Goal: Task Accomplishment & Management: Use online tool/utility

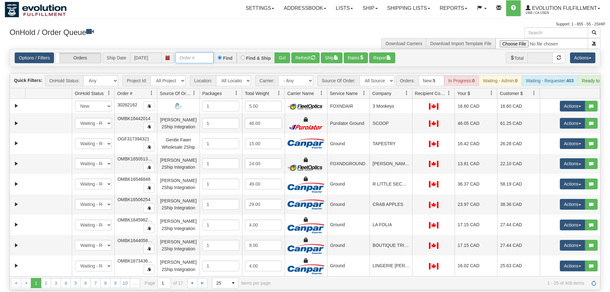
click at [188, 52] on input "text" at bounding box center [194, 57] width 38 height 11
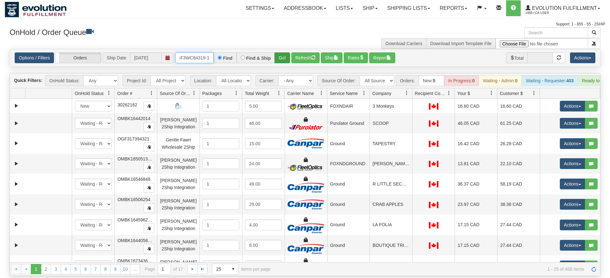
type input "OGF3WC84319-1"
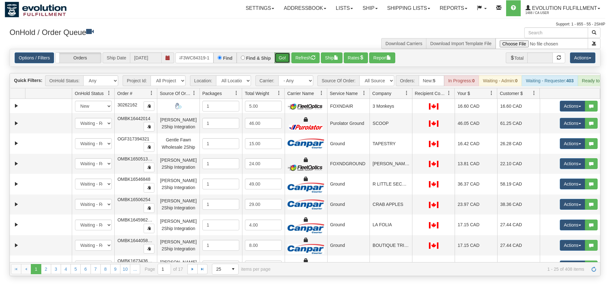
click at [283, 58] on div "Is equal to Is not equal to Contains Does not contains CAD USD EUR ZAR [PERSON_…" at bounding box center [305, 162] width 600 height 227
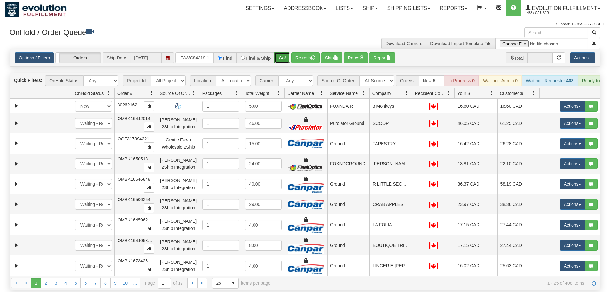
click at [281, 53] on button "Go!" at bounding box center [282, 57] width 16 height 11
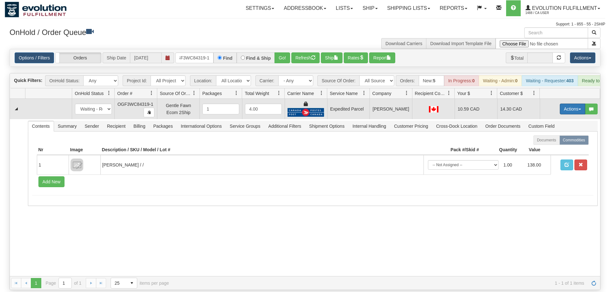
click at [560, 104] on button "Actions" at bounding box center [571, 109] width 25 height 11
click at [556, 142] on link "Ship" at bounding box center [559, 146] width 51 height 8
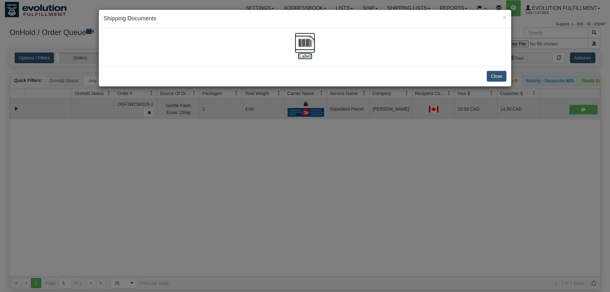
click at [305, 45] on img at bounding box center [305, 43] width 20 height 20
click at [266, 205] on div "× Shipping Documents [Label] Close" at bounding box center [305, 146] width 610 height 292
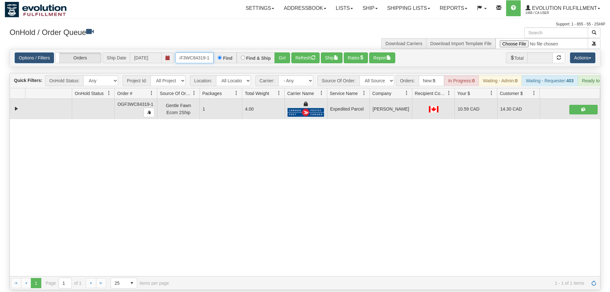
click at [200, 52] on input "OGF3WC84319-1" at bounding box center [194, 57] width 38 height 11
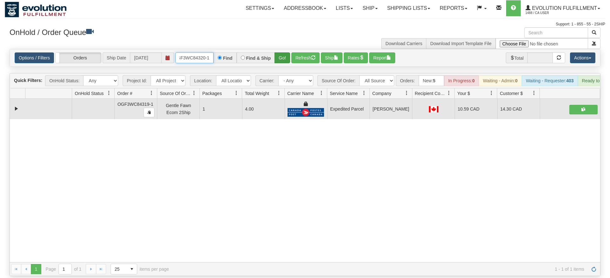
type input "OGF3WC84320-1"
click at [285, 57] on div "Is equal to Is not equal to Contains Does not contains CAD USD EUR ZAR [PERSON_…" at bounding box center [305, 162] width 600 height 227
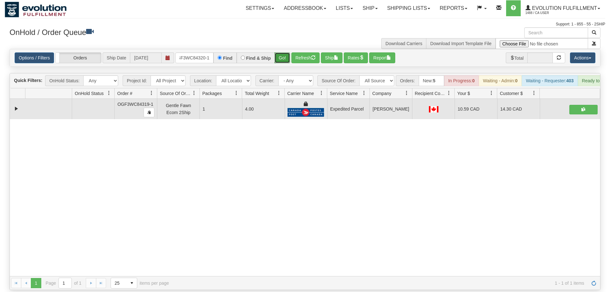
click at [283, 52] on button "Go!" at bounding box center [282, 57] width 16 height 11
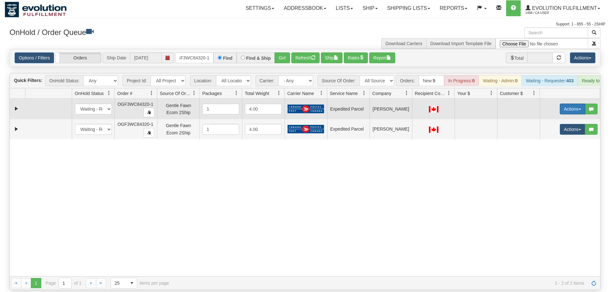
click at [568, 104] on button "Actions" at bounding box center [571, 109] width 25 height 11
click at [560, 135] on span "Rate All Services" at bounding box center [559, 137] width 38 height 5
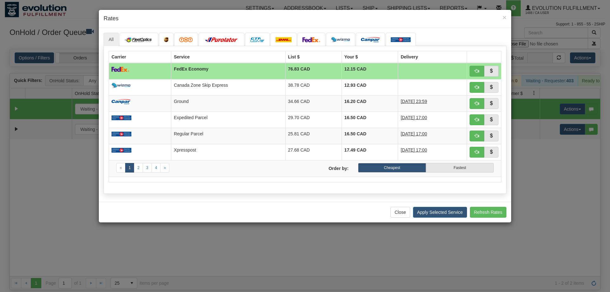
click at [454, 44] on ul "All" at bounding box center [305, 39] width 403 height 13
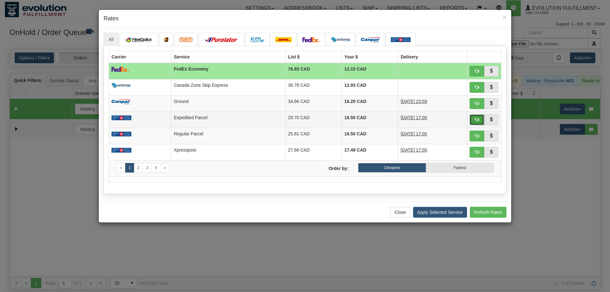
click at [476, 119] on span "button" at bounding box center [476, 119] width 4 height 4
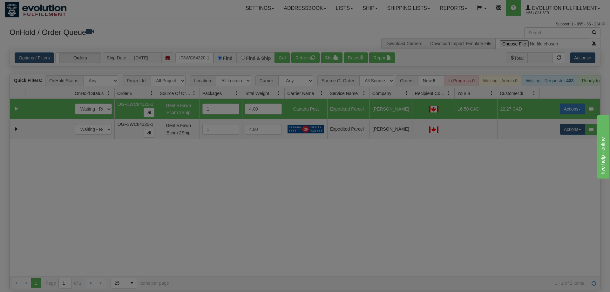
scroll to position [0, 0]
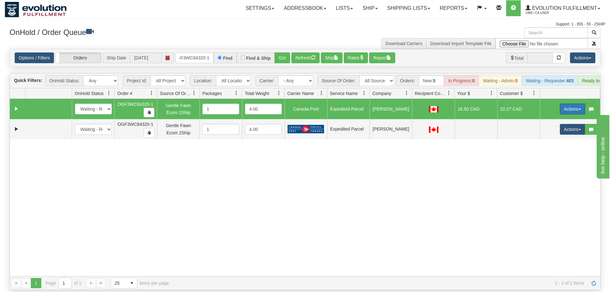
click at [570, 104] on button "Actions" at bounding box center [571, 109] width 25 height 11
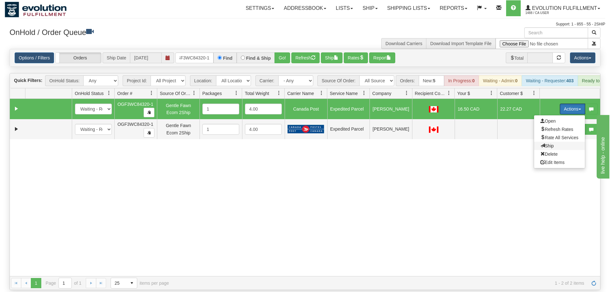
click at [552, 143] on span "Ship" at bounding box center [546, 145] width 13 height 5
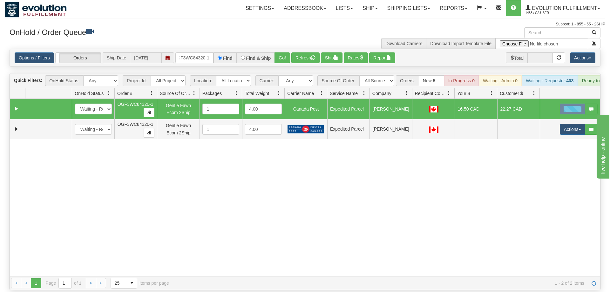
click at [359, 283] on div "Toggle navigation Settings Shipping Preferences Fields Preferences New" at bounding box center [305, 146] width 610 height 292
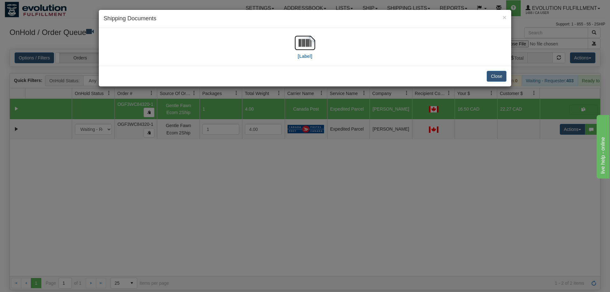
click at [320, 45] on div "[Label]" at bounding box center [305, 47] width 403 height 28
click at [317, 45] on div "[Label]" at bounding box center [305, 47] width 403 height 28
click at [313, 44] on img at bounding box center [305, 43] width 20 height 20
click at [477, 175] on div "× Shipping Documents [Label] Close" at bounding box center [305, 146] width 610 height 292
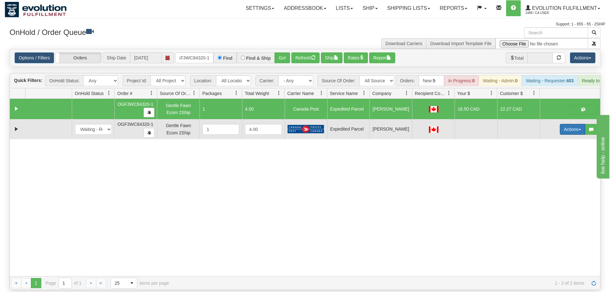
click at [561, 124] on button "Actions" at bounding box center [571, 129] width 25 height 11
click at [552, 172] on span "Delete" at bounding box center [548, 174] width 17 height 5
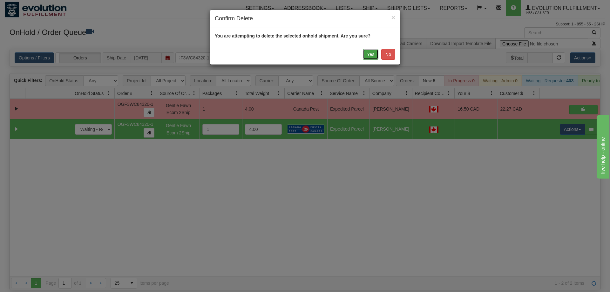
click at [369, 57] on button "Yes" at bounding box center [371, 54] width 16 height 11
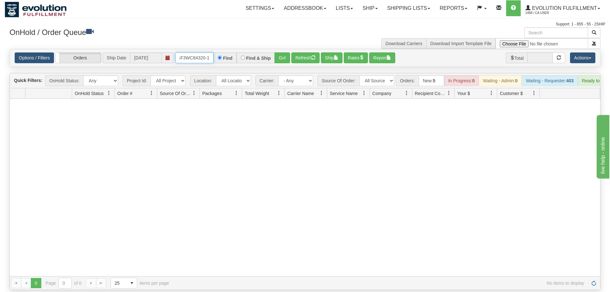
click at [193, 52] on input "OGF3WC84320-1" at bounding box center [194, 57] width 38 height 11
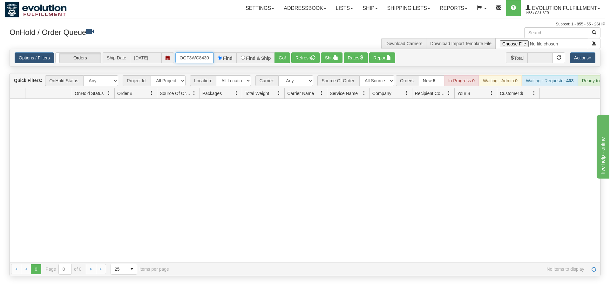
scroll to position [0, 6]
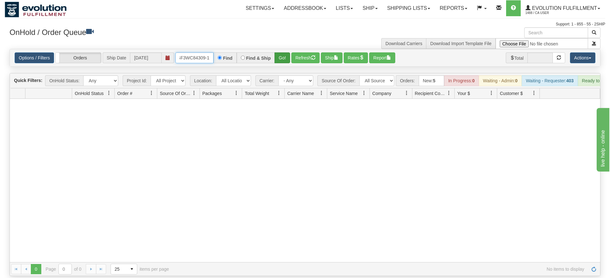
type input "OGF3WC84309-1"
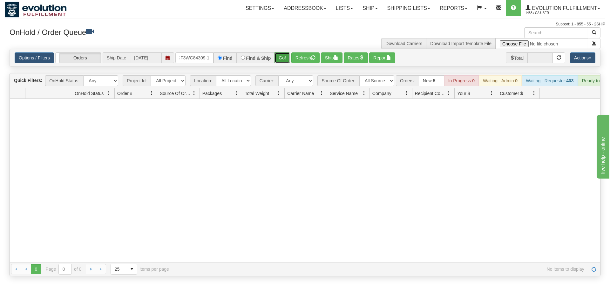
click at [284, 59] on div "Is equal to Is not equal to Contains Does not contains CAD USD EUR ZAR [PERSON_…" at bounding box center [305, 162] width 600 height 227
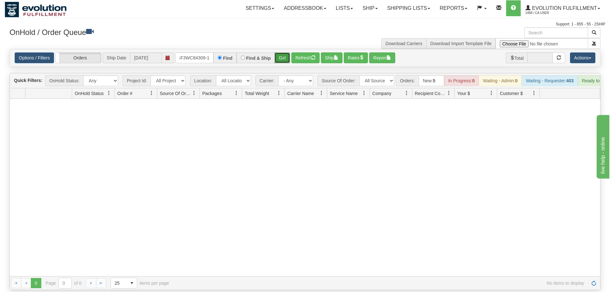
click at [283, 52] on button "Go!" at bounding box center [282, 57] width 16 height 11
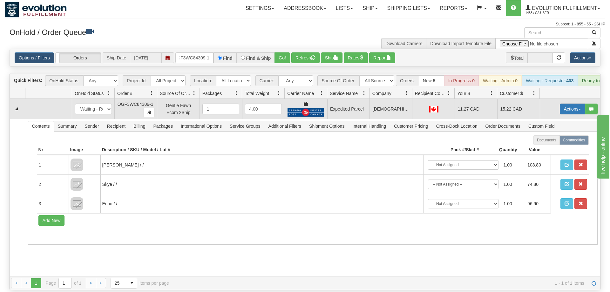
click at [572, 104] on button "Actions" at bounding box center [571, 109] width 25 height 11
click at [546, 143] on span "Ship" at bounding box center [546, 145] width 13 height 5
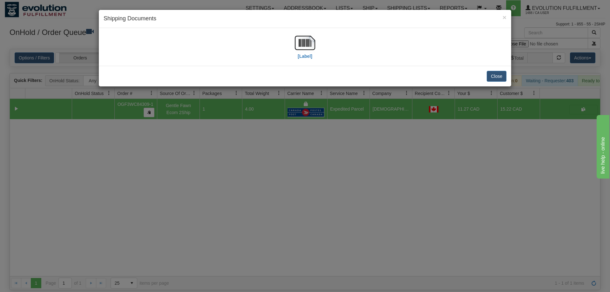
click at [293, 48] on div "[Label]" at bounding box center [305, 47] width 403 height 28
click at [301, 47] on img at bounding box center [305, 43] width 20 height 20
click at [364, 220] on div "× Shipping Documents [Label] Close" at bounding box center [305, 146] width 610 height 292
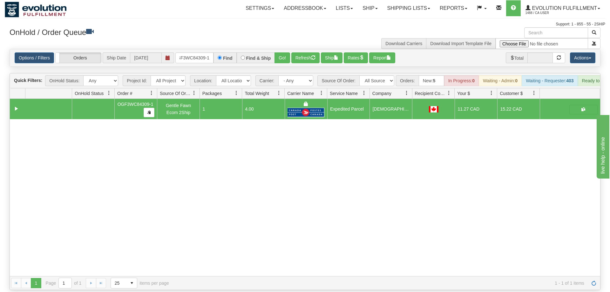
click at [503, 280] on span "1 - 1 of 1 items" at bounding box center [381, 282] width 406 height 5
click at [109, 170] on div "31430110 EVOLUTION V3 90598133 90598134 OGF3WC84309-1 Gentle Fawn Ecom 2Ship 1 …" at bounding box center [305, 187] width 590 height 177
click at [202, 49] on div "Options / Filters Group Shipments Orders Ship Date [DATE] OGF3WC84309-1 Find Fi…" at bounding box center [305, 57] width 590 height 17
click at [202, 52] on input "OGF3WC84309-1" at bounding box center [194, 57] width 38 height 11
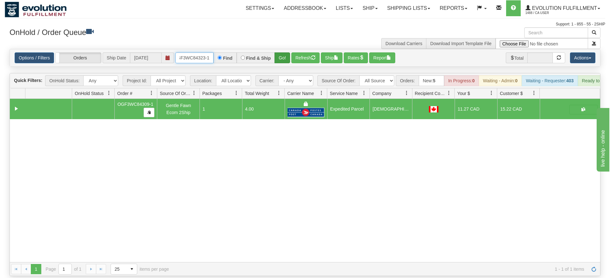
type input "OGF3WC84323-1"
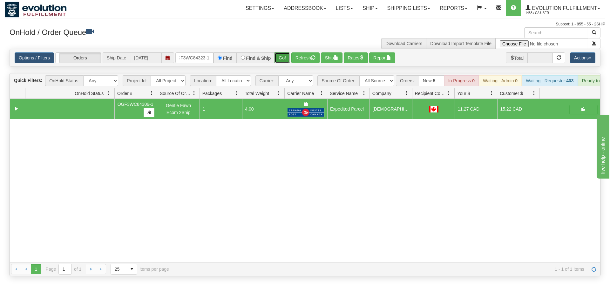
click at [284, 63] on div "Is equal to Is not equal to Contains Does not contains CAD USD EUR ZAR [PERSON_…" at bounding box center [305, 162] width 600 height 227
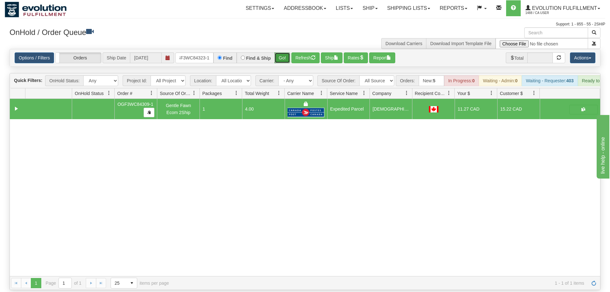
click at [281, 52] on button "Go!" at bounding box center [282, 57] width 16 height 11
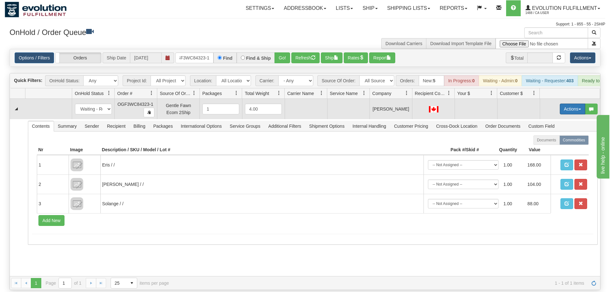
click at [563, 104] on button "Actions" at bounding box center [571, 109] width 25 height 11
click at [554, 135] on span "Rate All Services" at bounding box center [559, 137] width 38 height 5
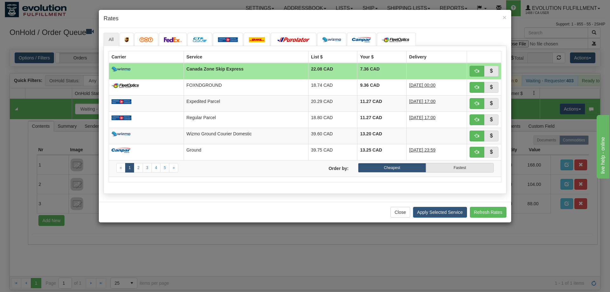
click at [156, 22] on h4 "Rates" at bounding box center [305, 19] width 403 height 8
click at [476, 104] on span "button" at bounding box center [476, 103] width 4 height 4
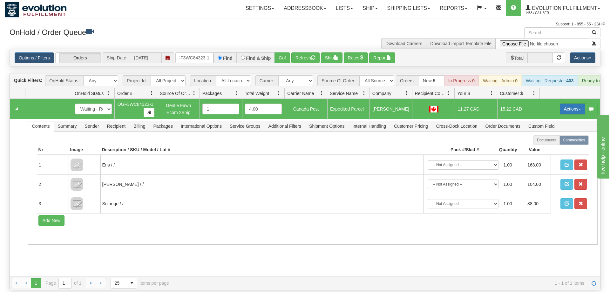
click at [573, 104] on button "Actions" at bounding box center [571, 109] width 25 height 11
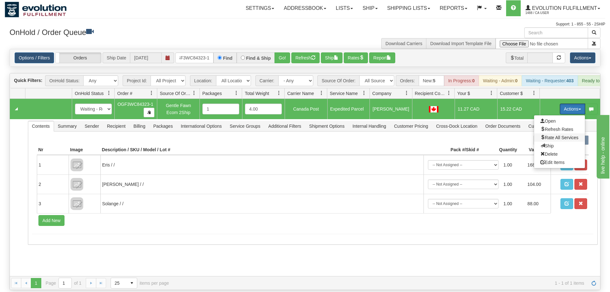
click at [566, 135] on span "Rate All Services" at bounding box center [559, 137] width 38 height 5
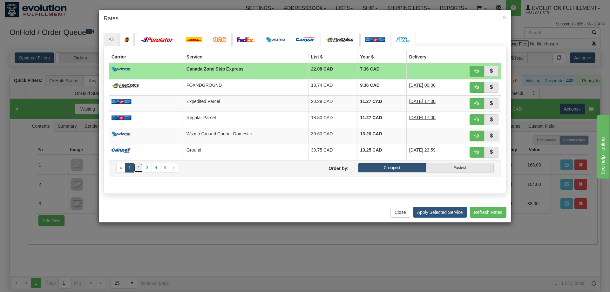
click at [140, 171] on link "2" at bounding box center [138, 168] width 9 height 10
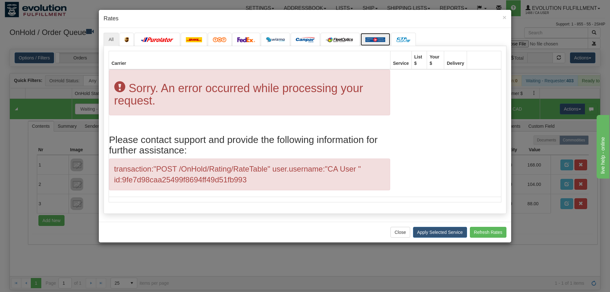
click at [378, 44] on link at bounding box center [375, 39] width 30 height 13
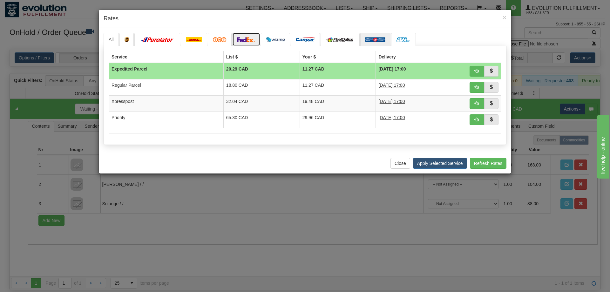
click at [242, 43] on link at bounding box center [246, 39] width 28 height 13
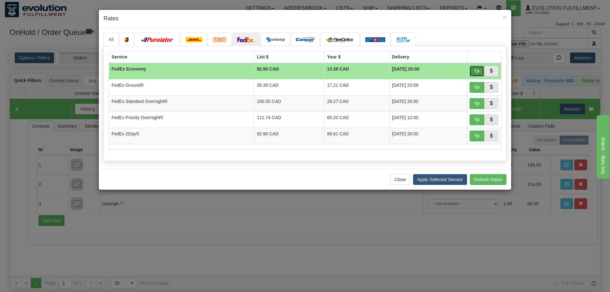
click at [477, 69] on span "button" at bounding box center [476, 71] width 4 height 4
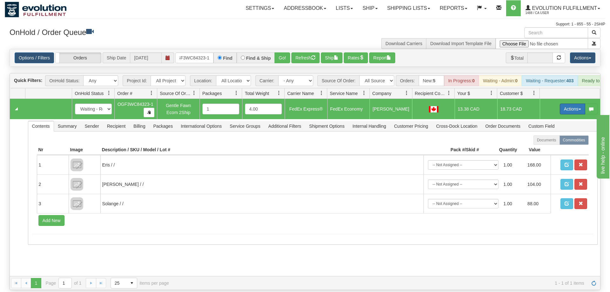
click at [566, 104] on button "Actions" at bounding box center [571, 109] width 25 height 11
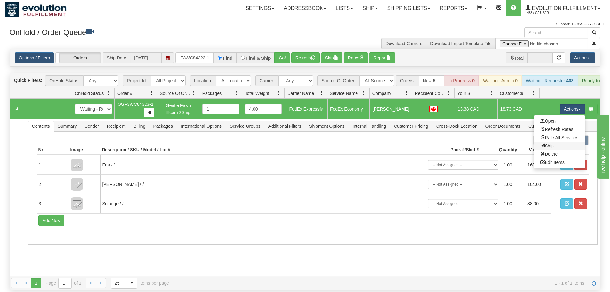
click at [553, 142] on link "Ship" at bounding box center [559, 146] width 51 height 8
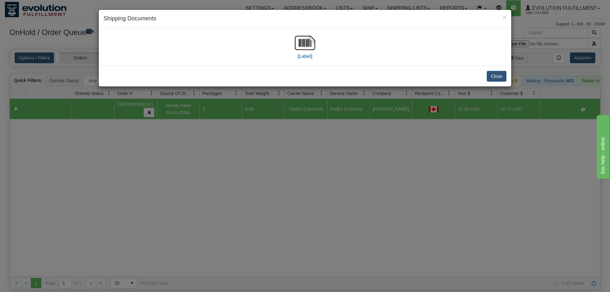
click at [284, 58] on div "[Label]" at bounding box center [305, 47] width 403 height 28
click at [287, 49] on div "[Label]" at bounding box center [305, 47] width 403 height 28
click at [311, 41] on img at bounding box center [305, 43] width 20 height 20
click at [306, 209] on div "× Shipping Documents [Label] Close" at bounding box center [305, 146] width 610 height 292
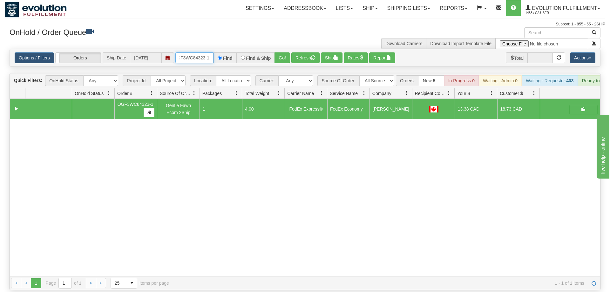
click at [183, 52] on input "OGF3WC84323-1" at bounding box center [194, 57] width 38 height 11
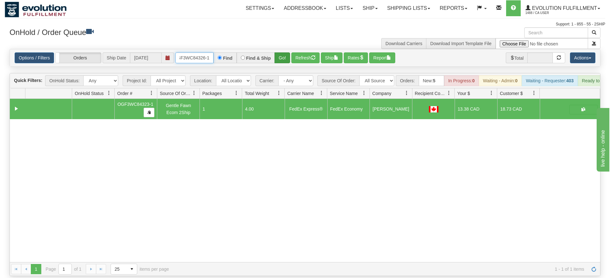
type input "OGF3WC84326-1"
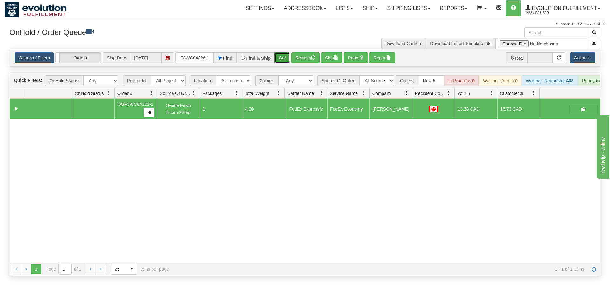
click at [278, 63] on div "Is equal to Is not equal to Contains Does not contains CAD USD EUR ZAR [PERSON_…" at bounding box center [305, 162] width 600 height 227
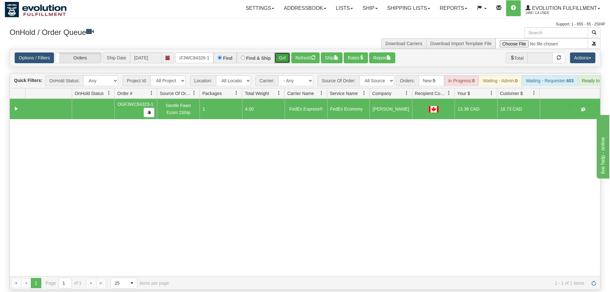
click at [283, 52] on button "Go!" at bounding box center [282, 57] width 16 height 11
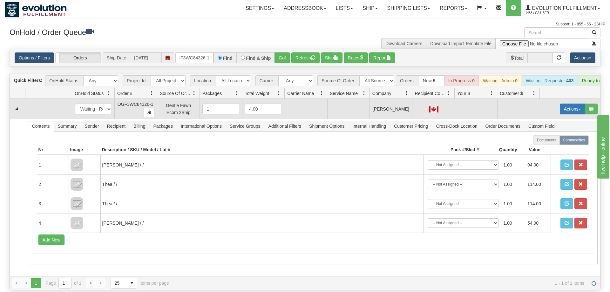
click at [574, 104] on button "Actions" at bounding box center [571, 109] width 25 height 11
click at [564, 135] on span "Rate All Services" at bounding box center [559, 137] width 38 height 5
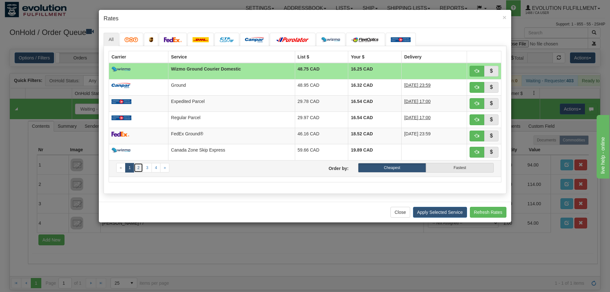
click at [135, 169] on link "2" at bounding box center [138, 168] width 9 height 10
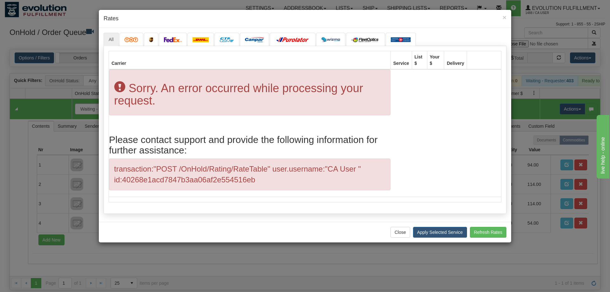
click at [157, 222] on div "Close Apply Selected Service Refresh Rates" at bounding box center [305, 232] width 412 height 21
click at [169, 41] on img at bounding box center [173, 39] width 18 height 5
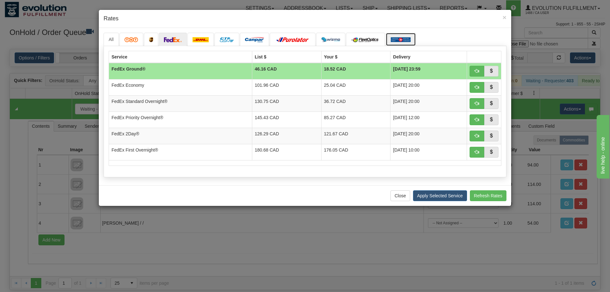
click at [406, 41] on img at bounding box center [401, 39] width 20 height 5
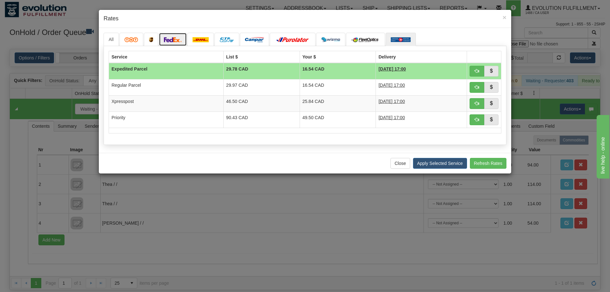
click at [176, 37] on img at bounding box center [173, 39] width 18 height 5
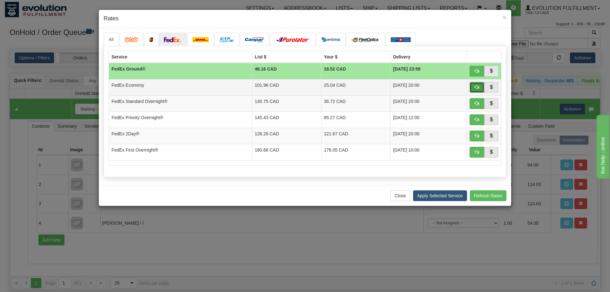
click at [476, 90] on button "button" at bounding box center [476, 87] width 15 height 11
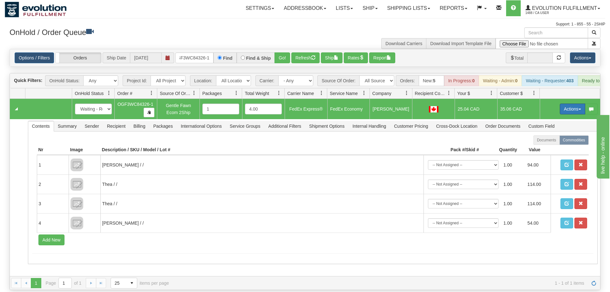
click at [579, 104] on button "Actions" at bounding box center [571, 109] width 25 height 11
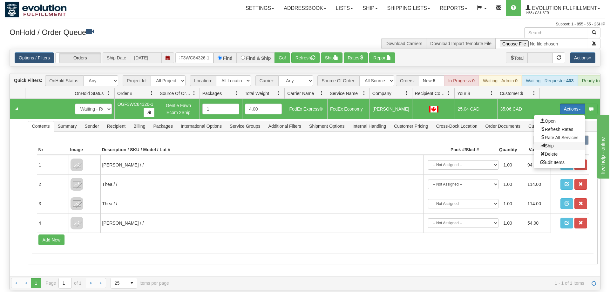
click at [547, 143] on span "Ship" at bounding box center [546, 145] width 13 height 5
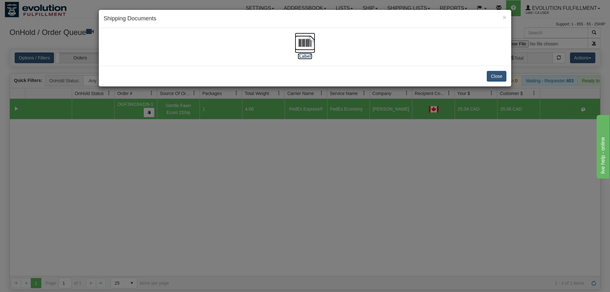
click at [305, 49] on img at bounding box center [305, 43] width 20 height 20
drag, startPoint x: 284, startPoint y: 192, endPoint x: 277, endPoint y: 165, distance: 28.1
click at [286, 189] on div "× Shipping Documents [Label] Close" at bounding box center [305, 146] width 610 height 292
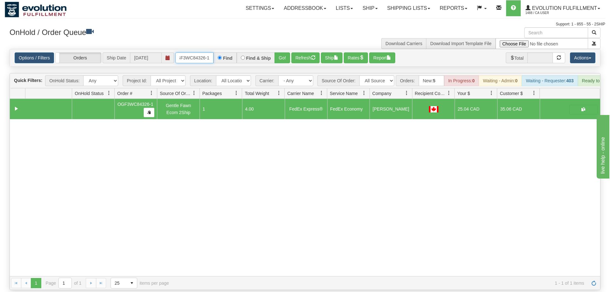
click at [187, 52] on input "OGF3WC84326-1" at bounding box center [194, 57] width 38 height 11
